Goal: Navigation & Orientation: Find specific page/section

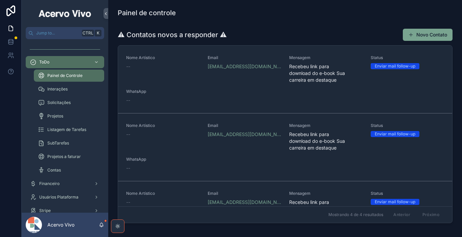
click at [67, 90] on span "Interações" at bounding box center [57, 89] width 20 height 5
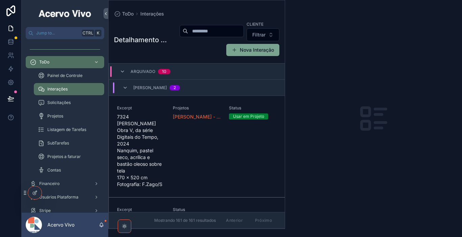
click at [65, 131] on span "Listagem de Tarefas" at bounding box center [66, 129] width 39 height 5
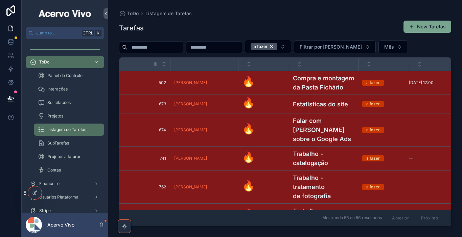
click at [65, 141] on span "SubTarefas" at bounding box center [58, 143] width 22 height 5
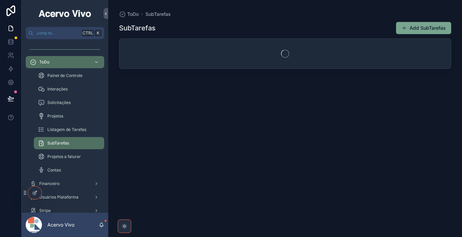
click at [68, 160] on div "Projetos a faturar" at bounding box center [69, 156] width 62 height 11
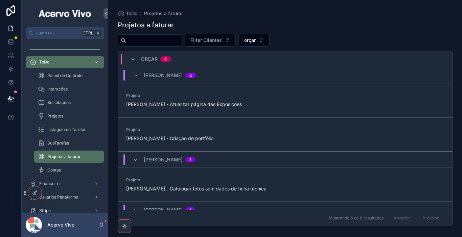
click at [75, 186] on div "Financeiro" at bounding box center [65, 184] width 70 height 11
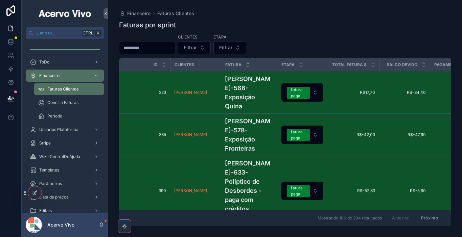
click at [53, 114] on span "Período" at bounding box center [54, 116] width 15 height 5
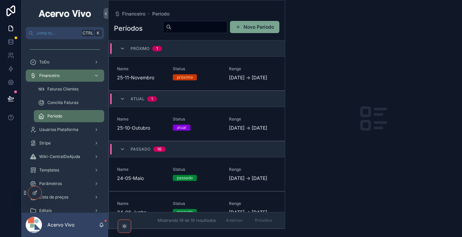
click at [59, 130] on span "Usuários Plataforma" at bounding box center [58, 129] width 39 height 5
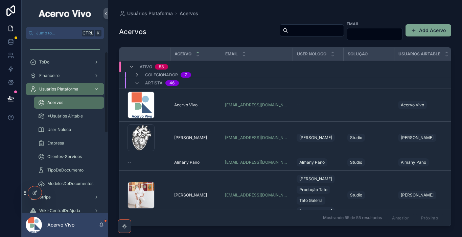
scroll to position [176, 0]
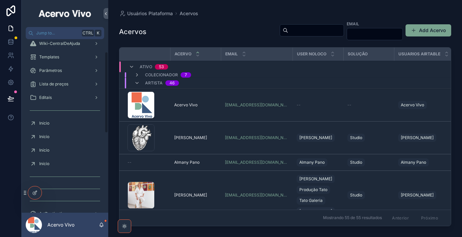
click at [106, 207] on div "ToDo Financeiro Usuários Plataforma Acervos *Usuários Airtable User Noloco Empr…" at bounding box center [65, 54] width 87 height 357
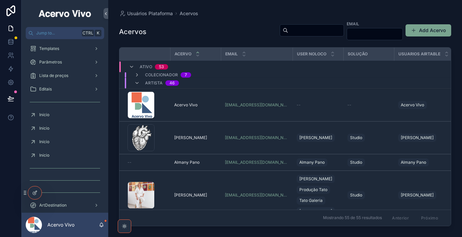
click at [64, 61] on div "Parâmetros" at bounding box center [65, 62] width 70 height 11
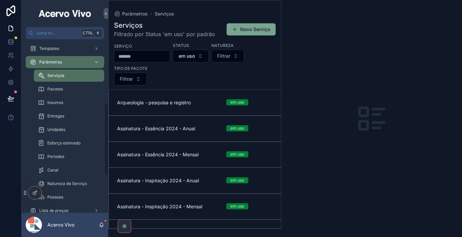
scroll to position [236, 0]
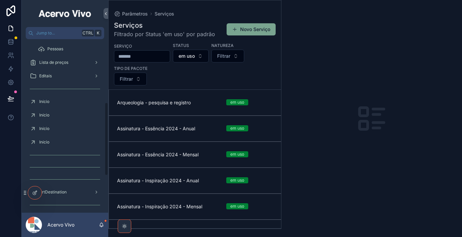
click at [107, 209] on div "ToDo Financeiro Usuários Plataforma Stripe Wiki-CentralDeAjuda Templates Parâme…" at bounding box center [65, 15] width 87 height 410
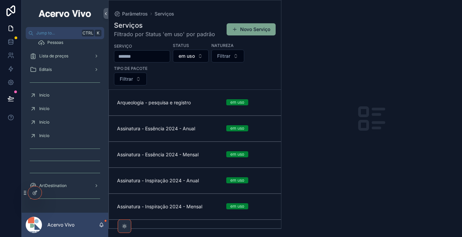
click at [76, 71] on div "Editais" at bounding box center [65, 69] width 70 height 11
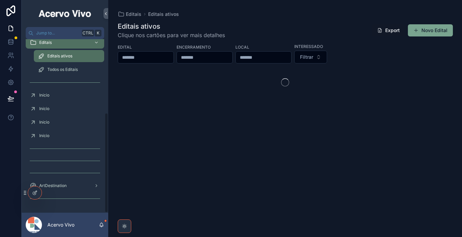
scroll to position [128, 0]
